Goal: Information Seeking & Learning: Stay updated

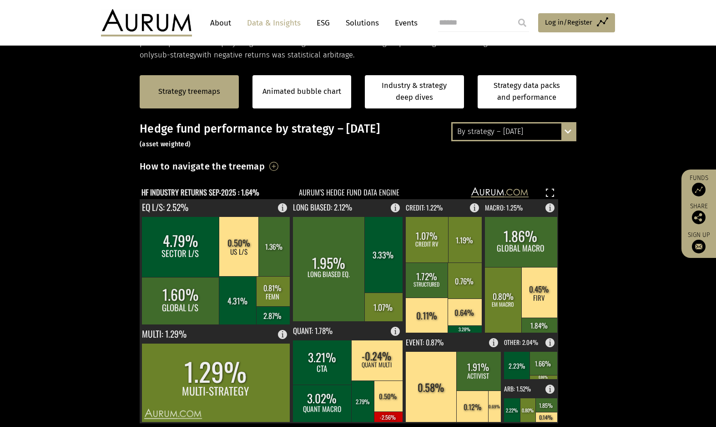
scroll to position [182, 0]
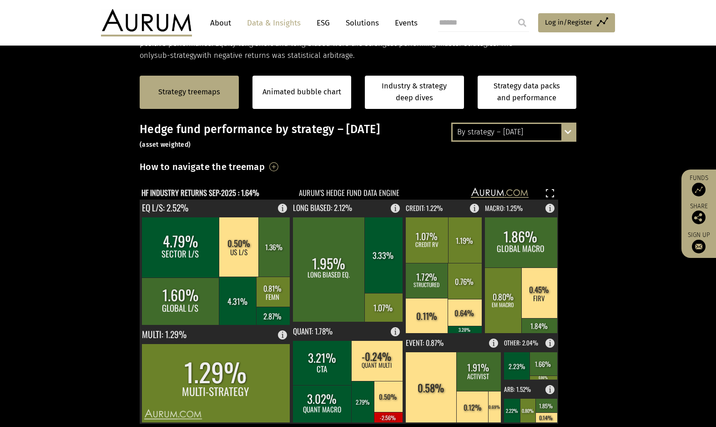
click at [572, 133] on div "By strategy – September 2025 By strategy – September 2025 By strategy – year to…" at bounding box center [514, 131] width 125 height 19
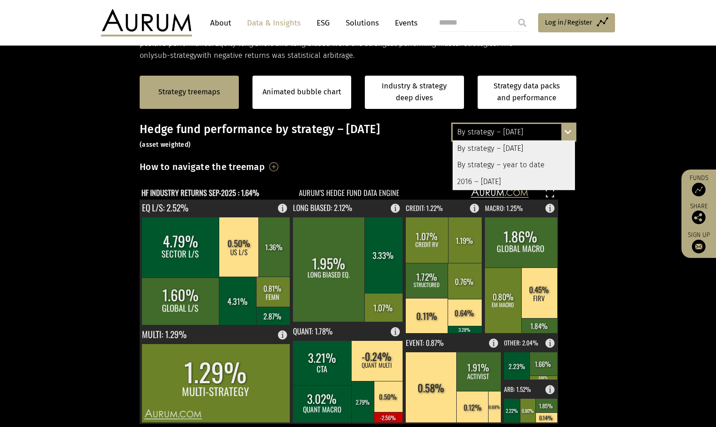
click at [540, 180] on div "2016 – [DATE]" at bounding box center [514, 181] width 122 height 16
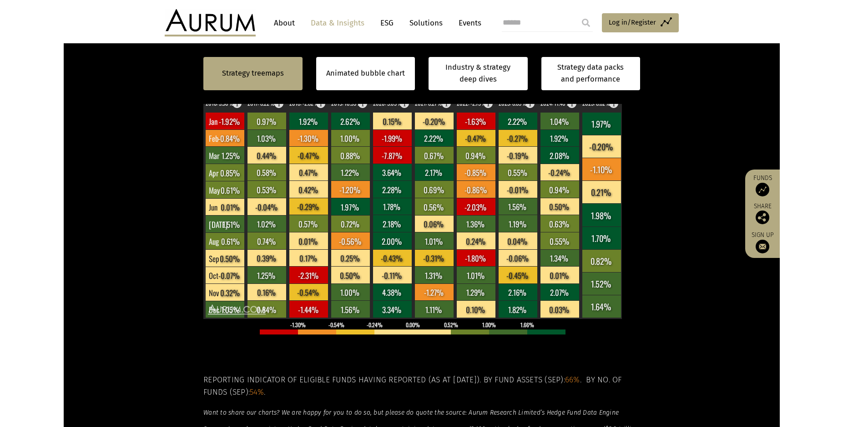
scroll to position [228, 0]
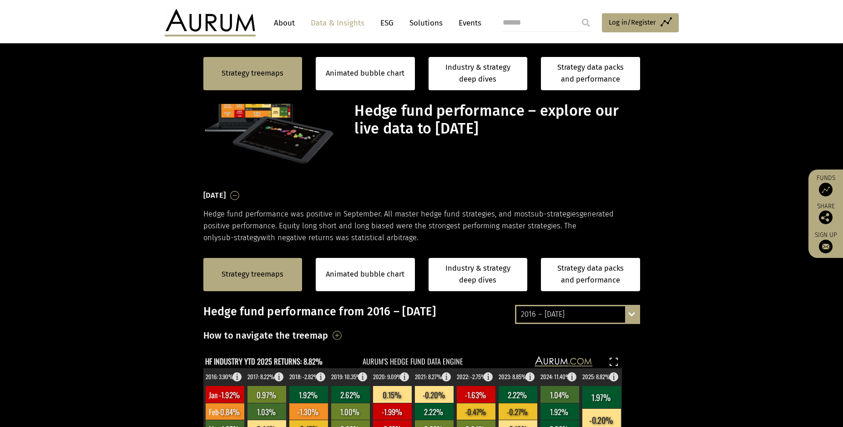
scroll to position [228, 0]
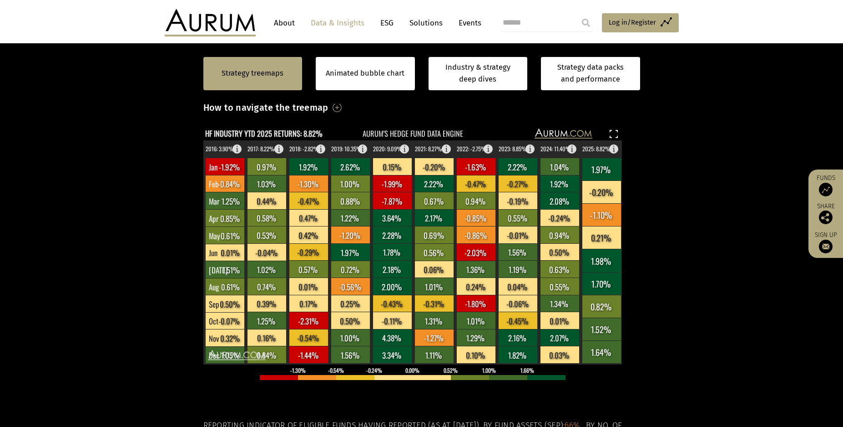
click at [686, 134] on section "Strategy treemaps Animated bubble chart Industry & strategy deep dives Strategy…" at bounding box center [421, 300] width 843 height 569
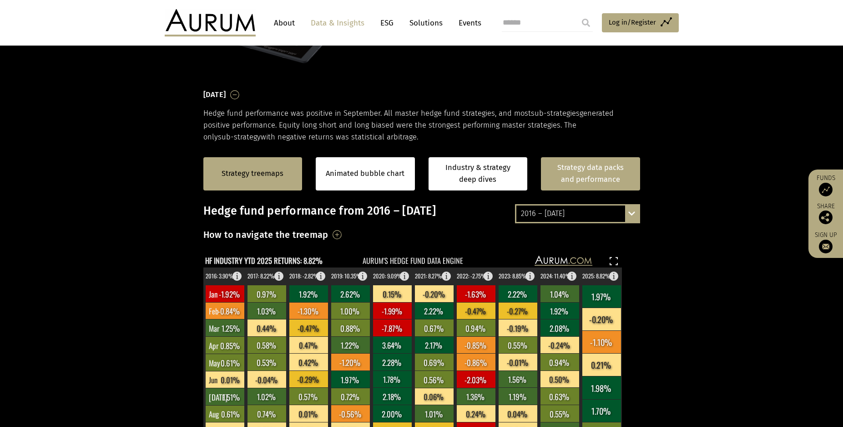
scroll to position [91, 0]
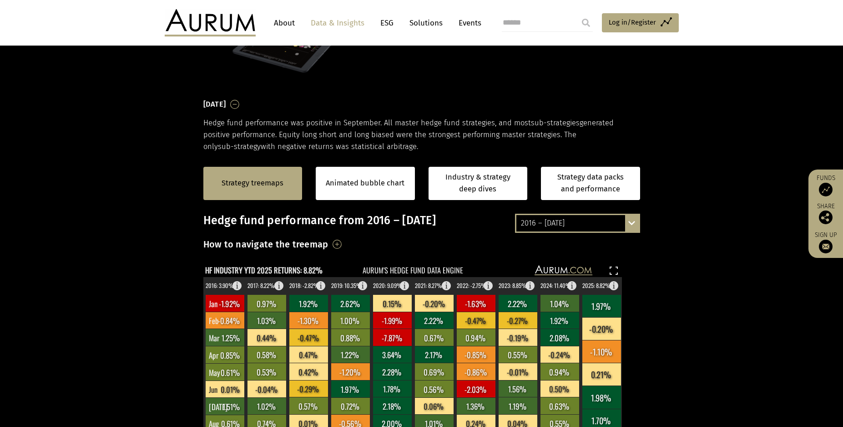
click at [627, 226] on div "2016 – September 2025 By strategy – September 2025 By strategy – year to date 2…" at bounding box center [577, 222] width 125 height 19
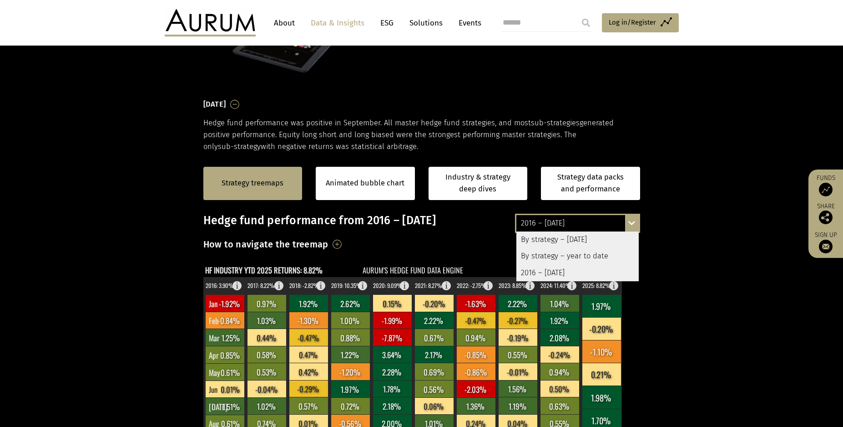
click at [594, 238] on div "By strategy – [DATE]" at bounding box center [578, 239] width 122 height 16
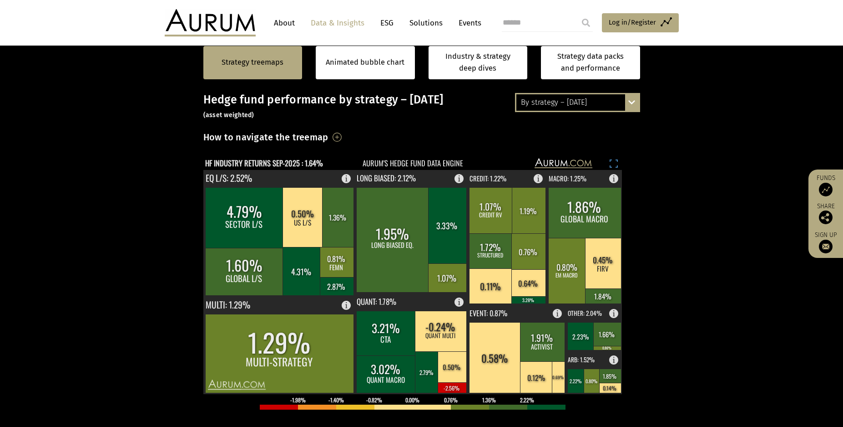
scroll to position [228, 0]
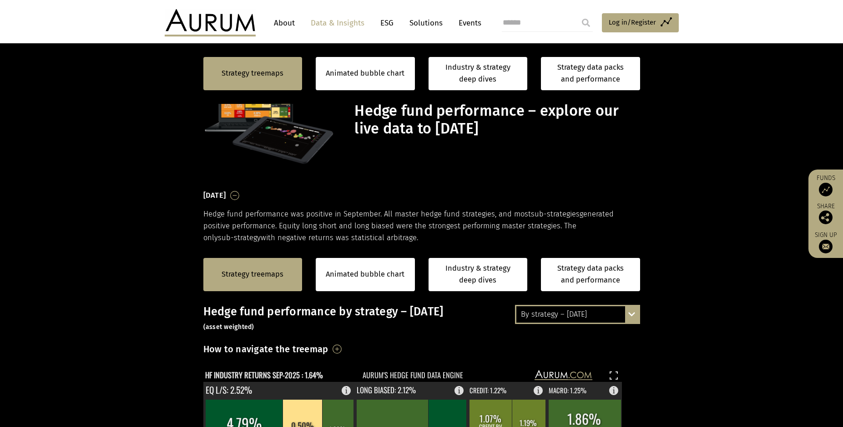
scroll to position [228, 0]
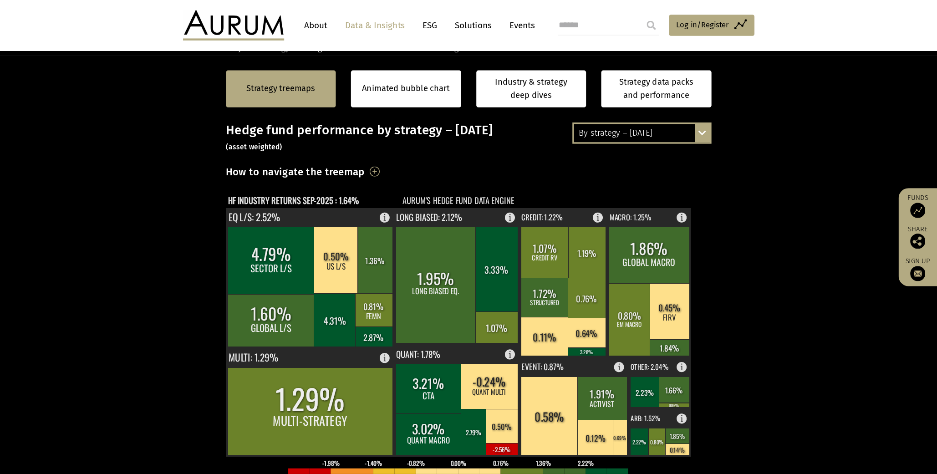
scroll to position [194, 0]
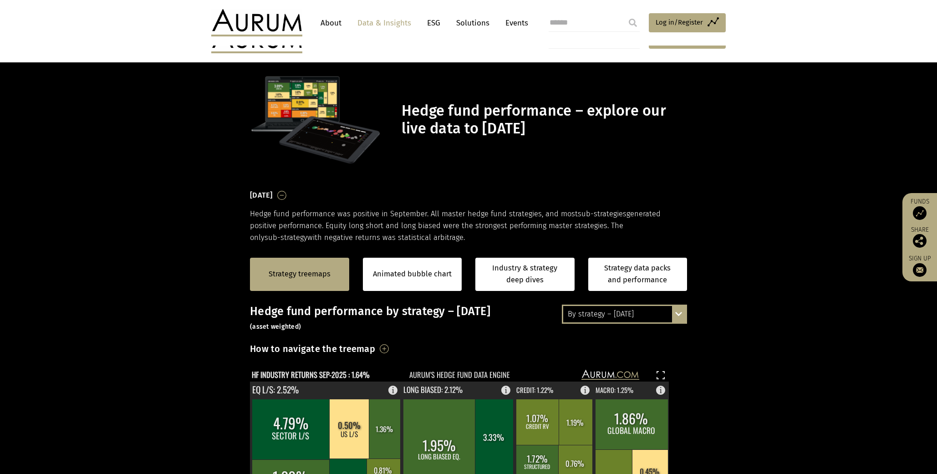
scroll to position [194, 0]
